Goal: Information Seeking & Learning: Learn about a topic

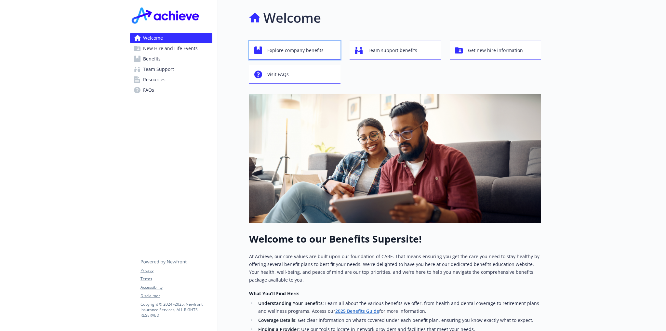
click at [300, 54] on span "Explore company benefits" at bounding box center [295, 50] width 56 height 12
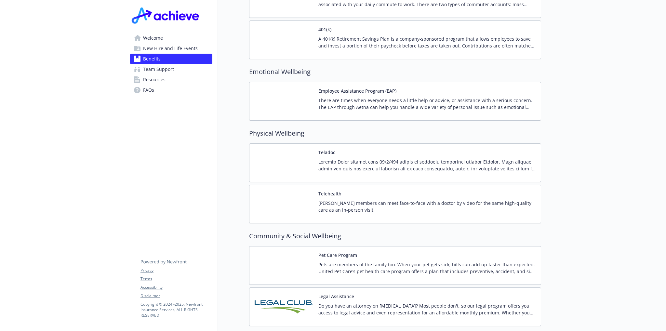
scroll to position [1206, 0]
